Goal: Check status: Check status

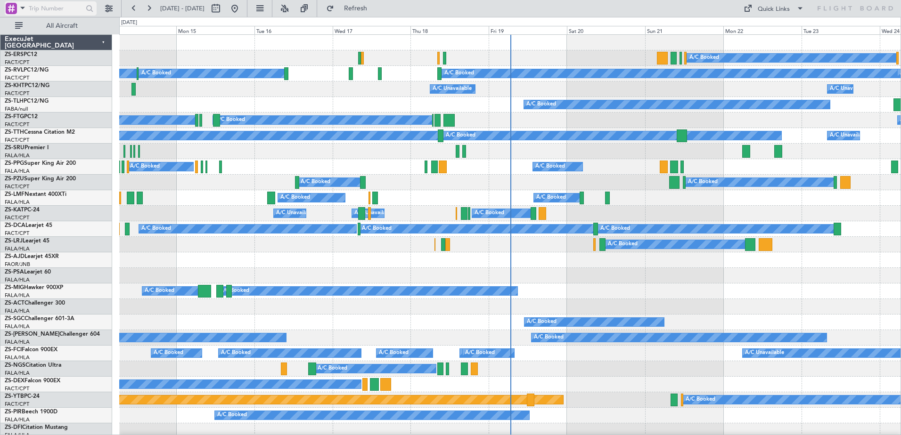
click at [23, 7] on span at bounding box center [22, 8] width 11 height 12
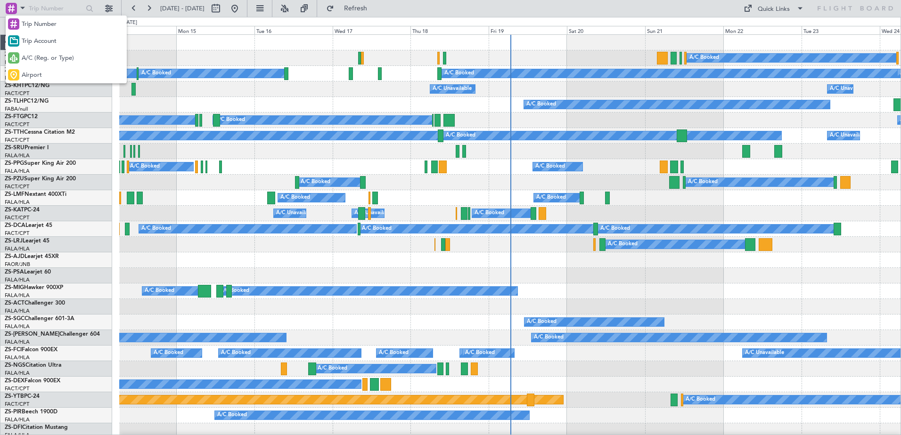
drag, startPoint x: 35, startPoint y: 54, endPoint x: 38, endPoint y: 44, distance: 10.2
click at [37, 47] on div "Trip Number Trip Account A/C (Reg. or Type) Airport" at bounding box center [66, 50] width 121 height 68
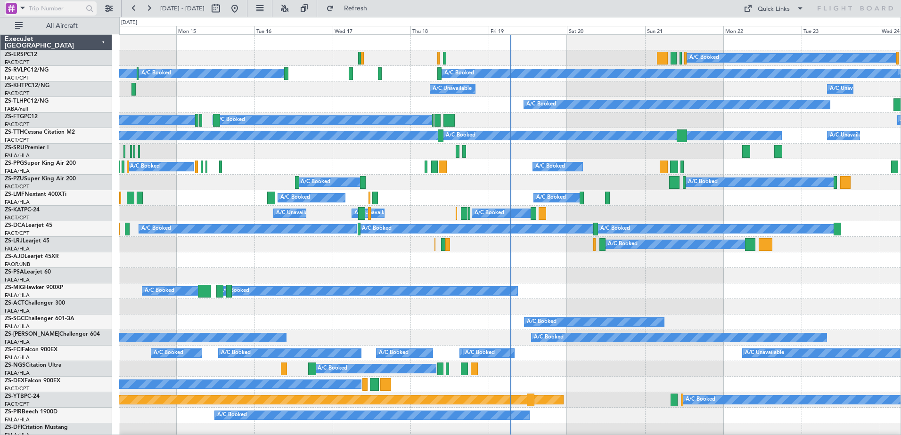
drag, startPoint x: 38, startPoint y: 44, endPoint x: 20, endPoint y: 10, distance: 38.4
click at [20, 10] on span at bounding box center [22, 8] width 11 height 12
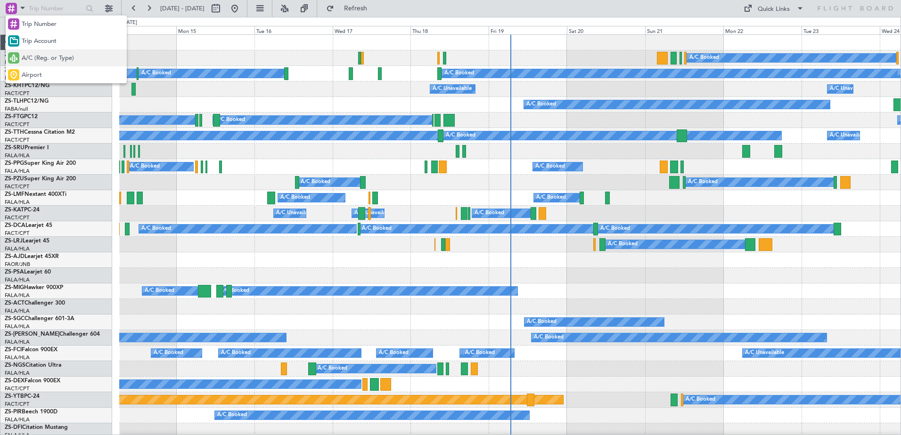
drag, startPoint x: 41, startPoint y: 63, endPoint x: 40, endPoint y: 22, distance: 40.5
click at [41, 60] on span "A/C (Reg. or Type)" at bounding box center [48, 58] width 52 height 9
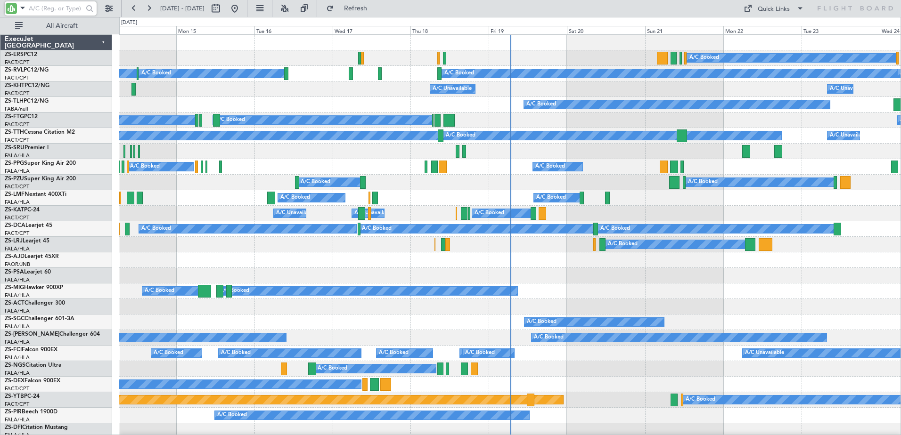
click at [35, 6] on input "text" at bounding box center [56, 8] width 54 height 14
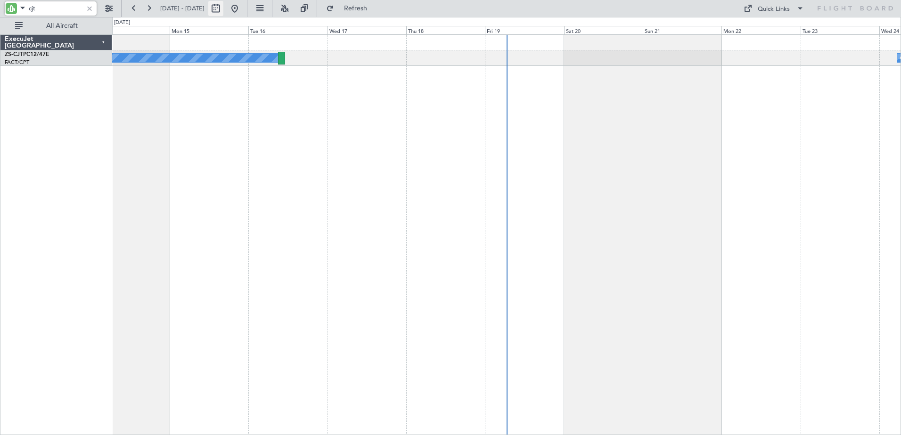
type input "cjt"
click at [223, 7] on button at bounding box center [215, 8] width 15 height 15
select select "9"
select select "2025"
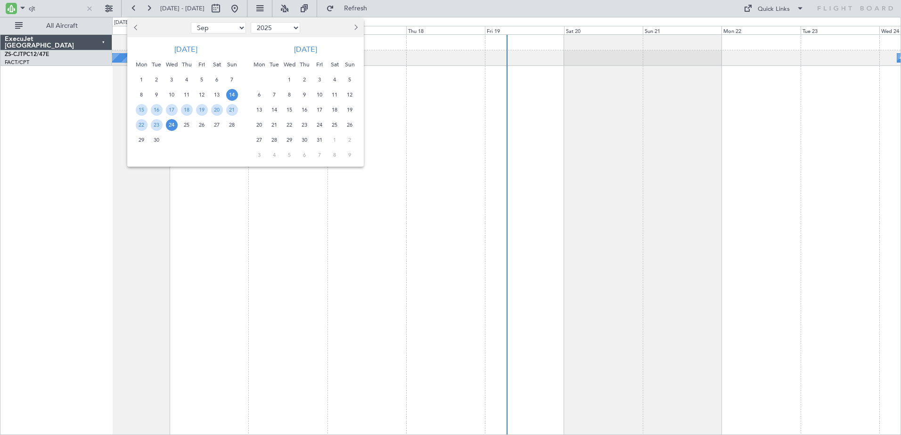
click at [271, 25] on select "2015 2016 2017 2018 2019 2020 2021 2022 2023 2024 2025 2026 2027 2028 2029 2030…" at bounding box center [275, 27] width 49 height 11
click at [251, 22] on select "2015 2016 2017 2018 2019 2020 2021 2022 2023 2024 2025 2026 2027 2028 2029 2030…" at bounding box center [275, 27] width 49 height 11
click at [221, 28] on select "Jan Feb Mar Apr May Jun [DATE] Aug Sep Oct Nov Dec" at bounding box center [218, 27] width 55 height 11
select select "1"
click at [191, 22] on select "Jan Feb Mar Apr May Jun [DATE] Aug Sep Oct Nov Dec" at bounding box center [218, 27] width 55 height 11
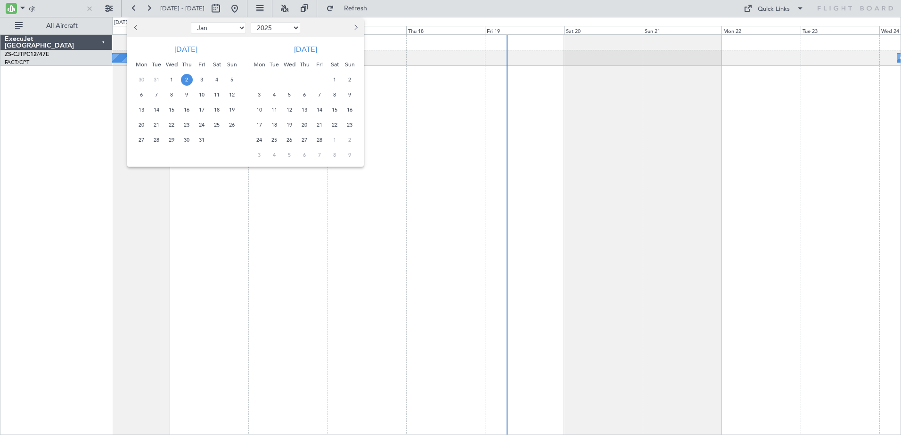
click at [182, 79] on span "2" at bounding box center [187, 80] width 12 height 12
click at [189, 109] on span "16" at bounding box center [187, 110] width 12 height 12
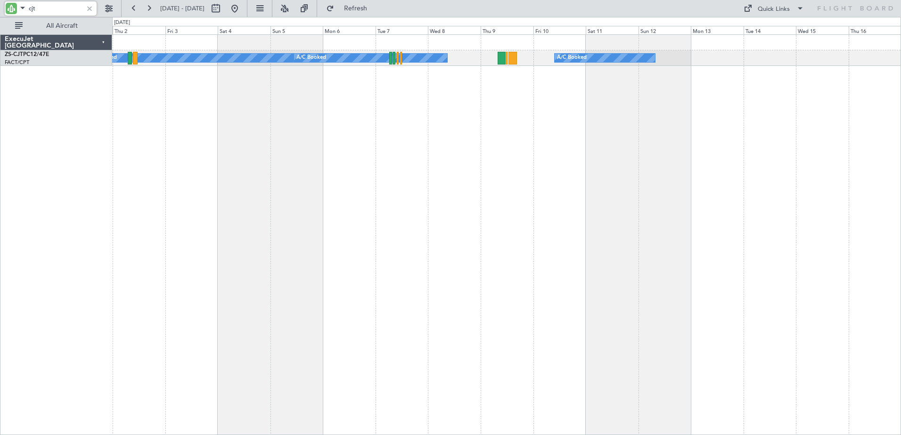
click at [35, 5] on input "cjt" at bounding box center [56, 8] width 54 height 14
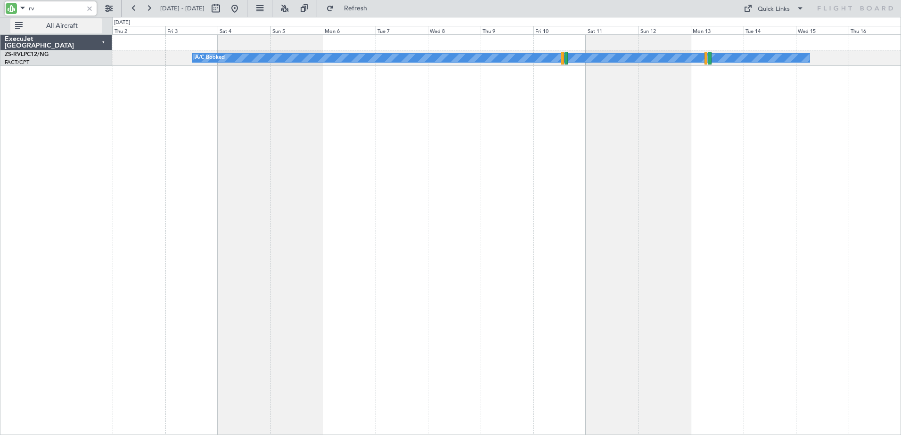
type input "r"
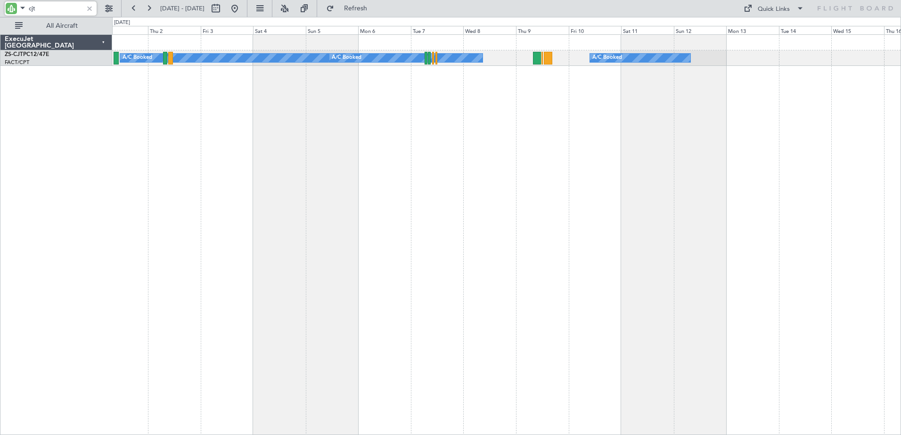
click at [211, 114] on div "A/C Booked A/C Booked A/C Booked" at bounding box center [506, 234] width 789 height 401
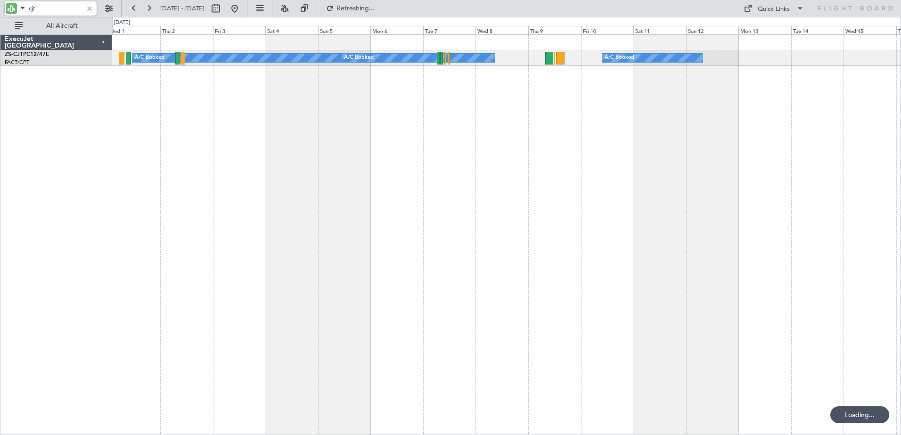
click at [33, 6] on input "cjt" at bounding box center [56, 8] width 54 height 14
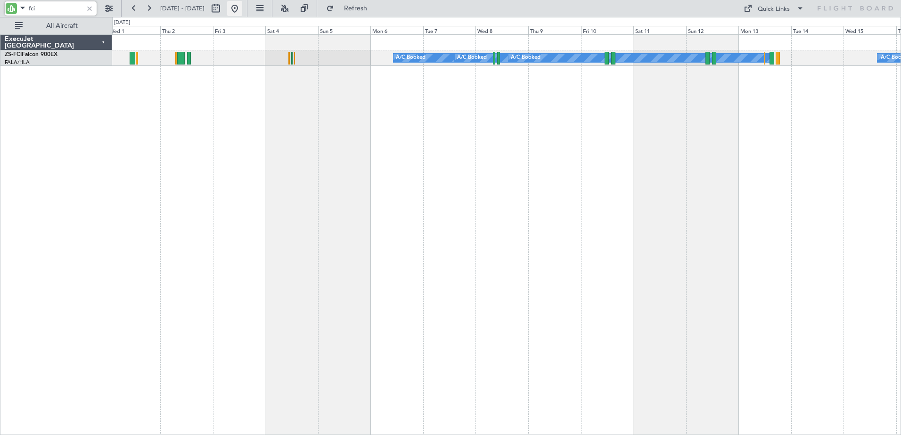
click at [242, 11] on button at bounding box center [234, 8] width 15 height 15
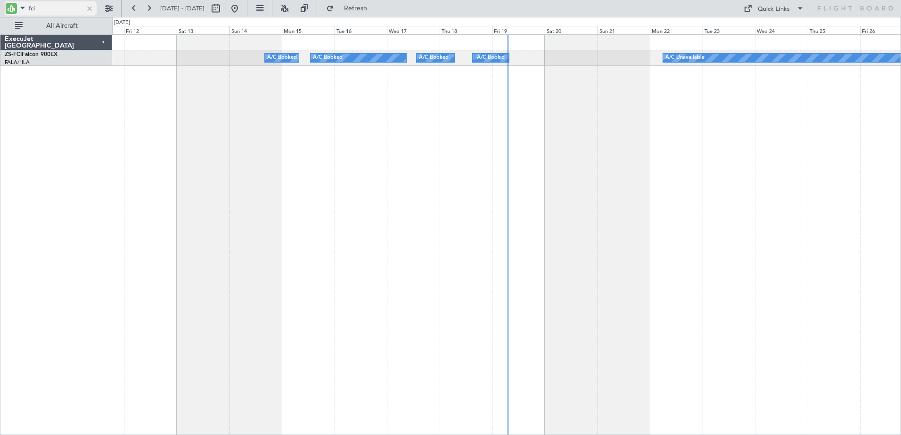
click at [31, 6] on input "fci" at bounding box center [56, 8] width 54 height 14
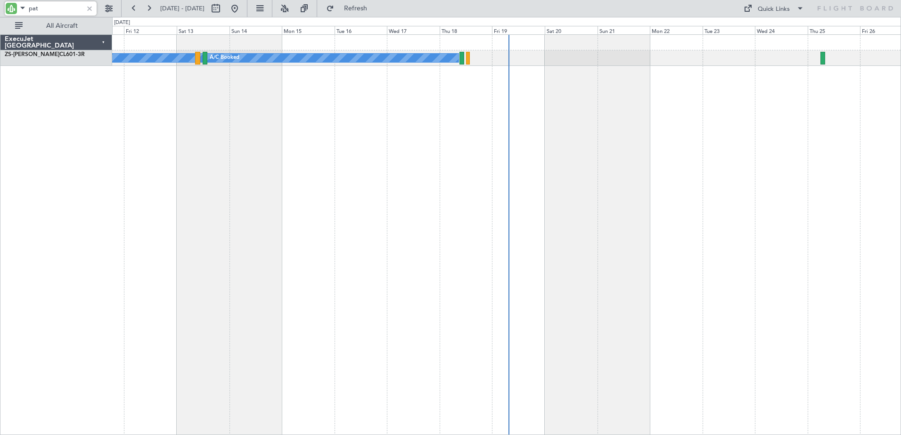
click at [34, 4] on input "pat" at bounding box center [56, 8] width 54 height 14
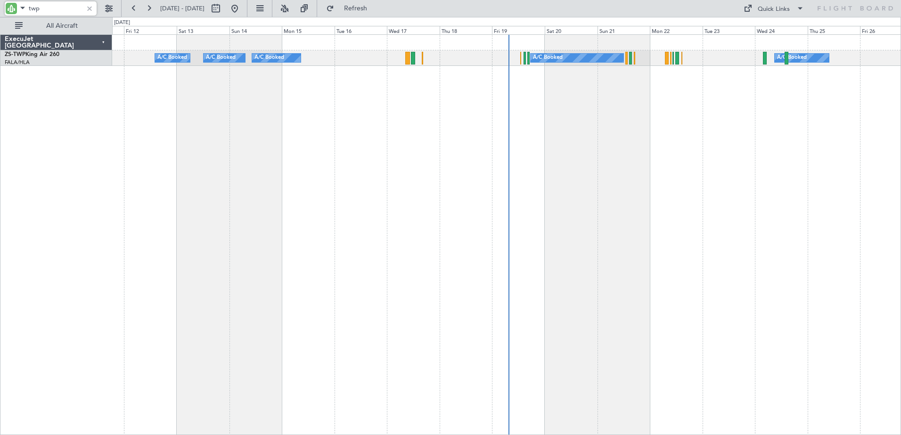
click at [34, 8] on input "twp" at bounding box center [56, 8] width 54 height 14
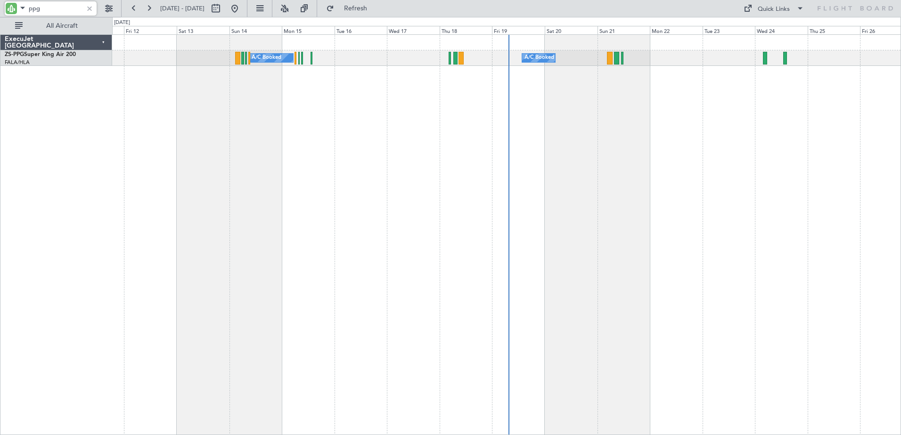
click at [35, 10] on input "ppg" at bounding box center [56, 8] width 54 height 14
type input "mce"
click at [88, 8] on div at bounding box center [89, 8] width 10 height 10
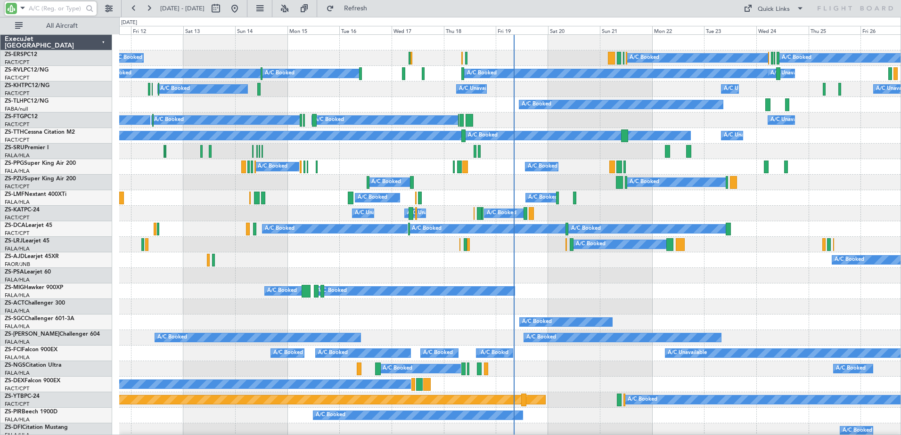
click at [36, 8] on input "text" at bounding box center [56, 8] width 54 height 14
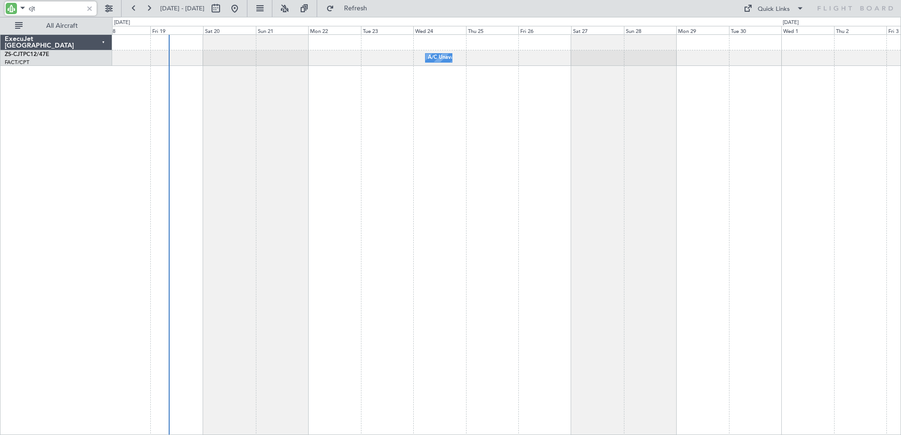
click at [428, 284] on div "A/C Unavailable A/C Booked" at bounding box center [506, 234] width 789 height 401
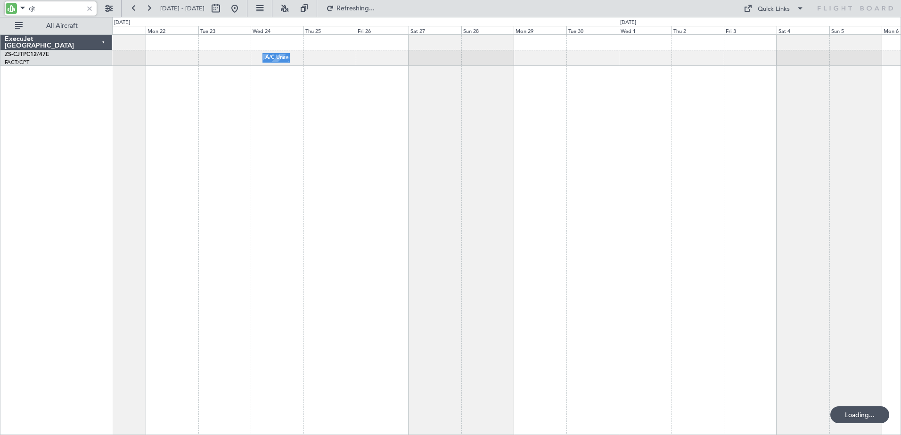
click at [599, 255] on div "A/C Unavailable" at bounding box center [506, 234] width 789 height 401
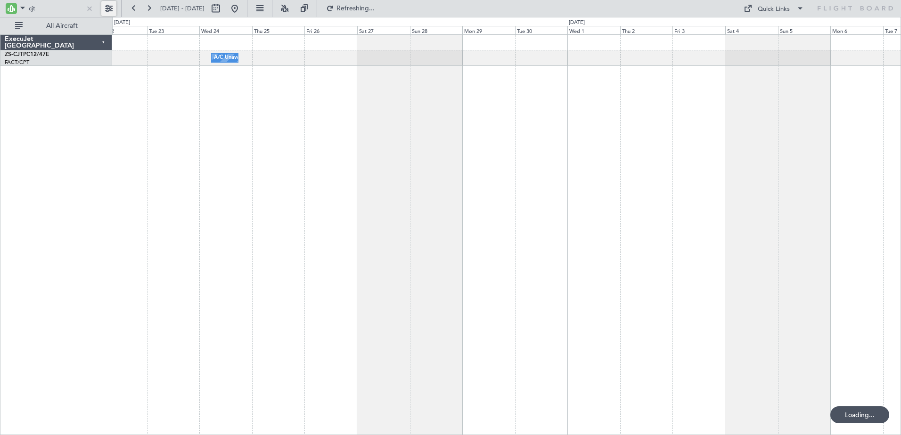
click at [107, 5] on button at bounding box center [108, 8] width 15 height 15
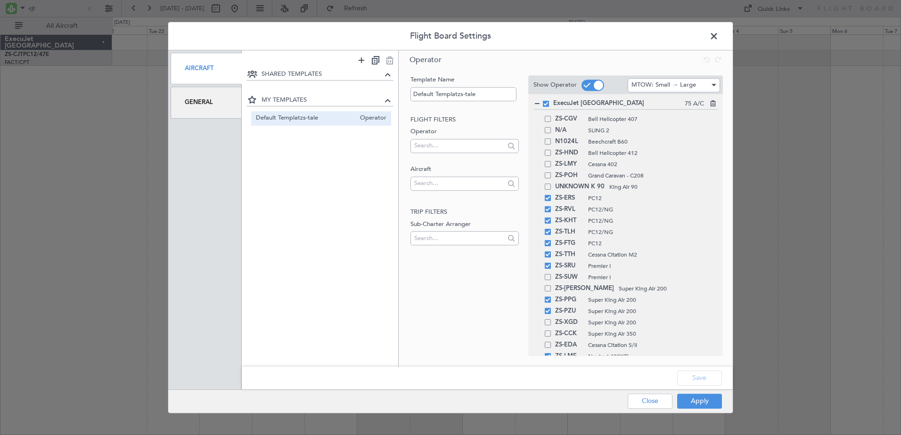
click at [222, 110] on div "General" at bounding box center [206, 103] width 71 height 32
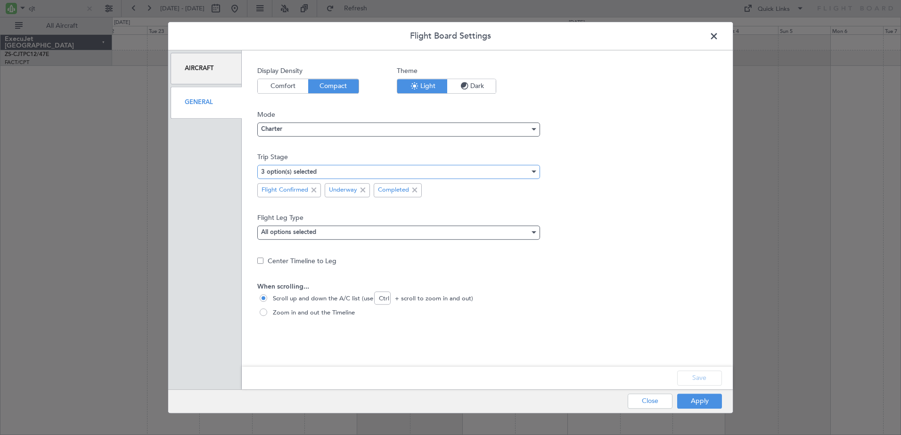
click at [337, 172] on div "3 option(s) selected" at bounding box center [395, 172] width 269 height 14
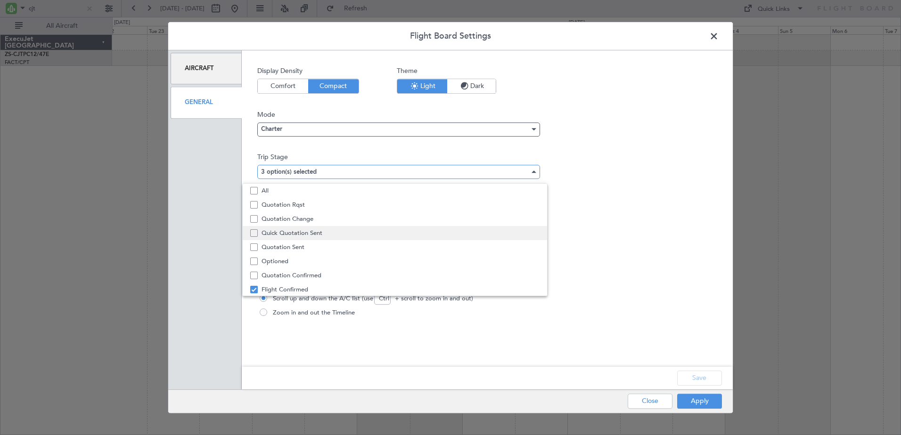
scroll to position [29, 0]
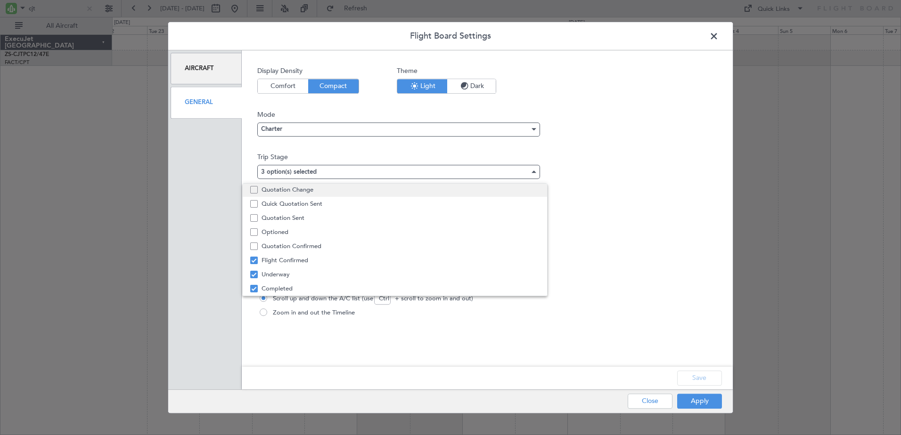
click at [331, 189] on span "Quotation Change" at bounding box center [401, 190] width 278 height 14
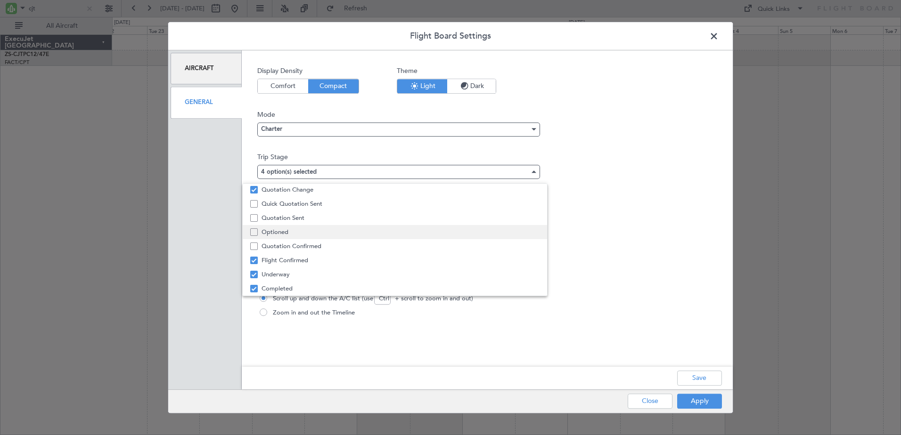
drag, startPoint x: 315, startPoint y: 216, endPoint x: 357, endPoint y: 230, distance: 44.0
click at [316, 216] on span "Quotation Sent" at bounding box center [401, 218] width 278 height 14
click at [702, 382] on div at bounding box center [450, 217] width 901 height 435
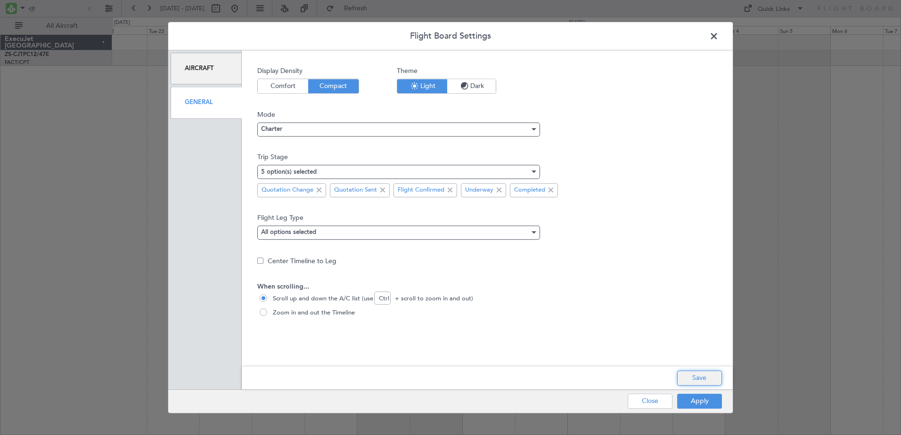
click at [702, 378] on button "Save" at bounding box center [699, 378] width 45 height 15
click at [699, 402] on button "Apply" at bounding box center [699, 401] width 45 height 15
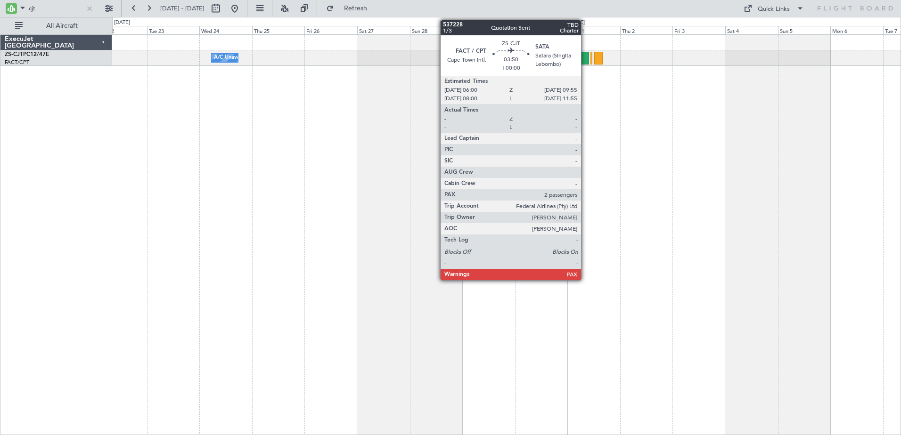
click at [585, 57] on div at bounding box center [584, 58] width 9 height 13
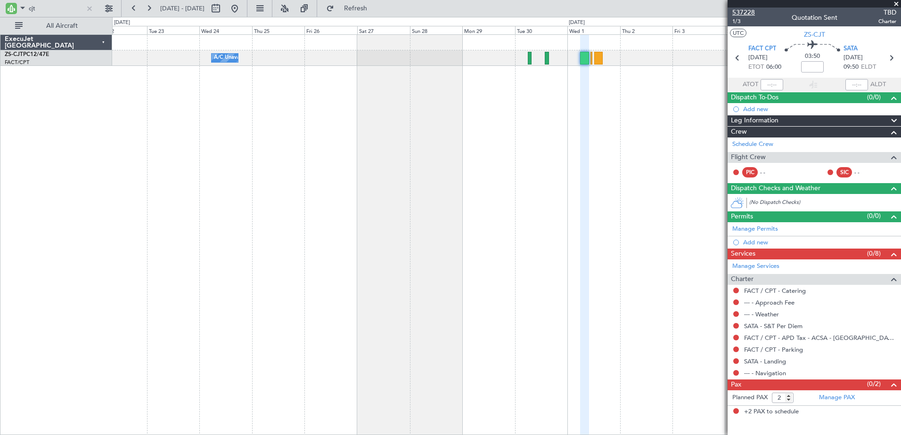
click at [743, 14] on span "537228" at bounding box center [743, 13] width 23 height 10
click at [31, 7] on input "cjt" at bounding box center [56, 8] width 54 height 14
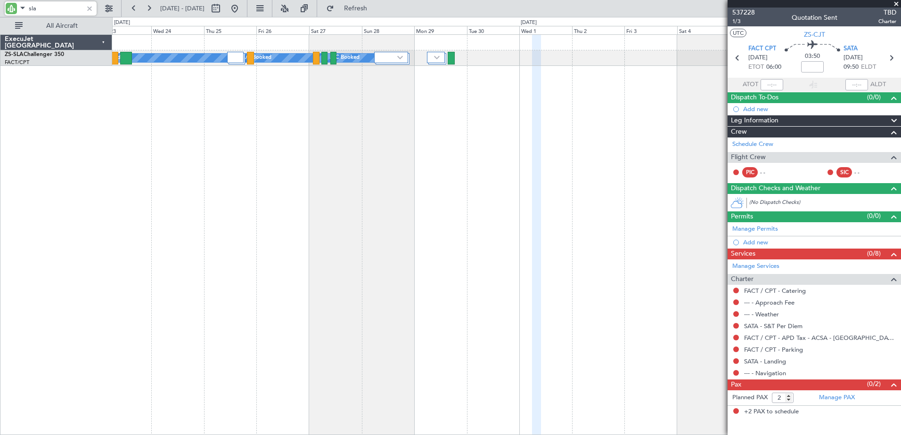
click at [830, 182] on fb-app "sla [DATE] - [DATE] Refresh Quick Links All Aircraft A/C Booked A/C Booked A/C …" at bounding box center [450, 221] width 901 height 428
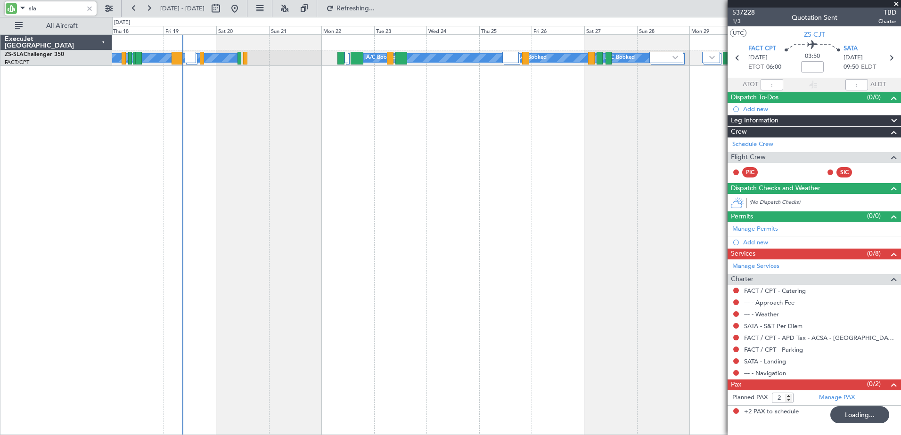
click at [292, 168] on div "A/C Booked A/C Booked A/C Booked A/C Booked A/C Booked A/C Booked A/C Booked A/…" at bounding box center [506, 234] width 789 height 401
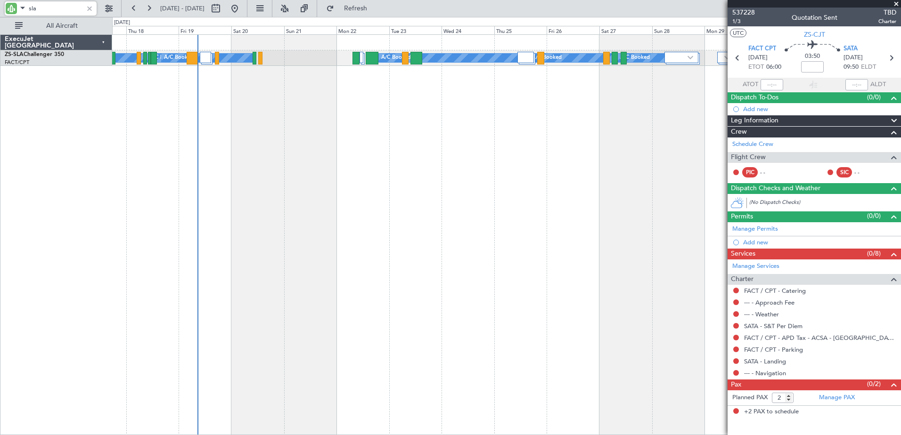
type input "sla"
